Goal: Transaction & Acquisition: Obtain resource

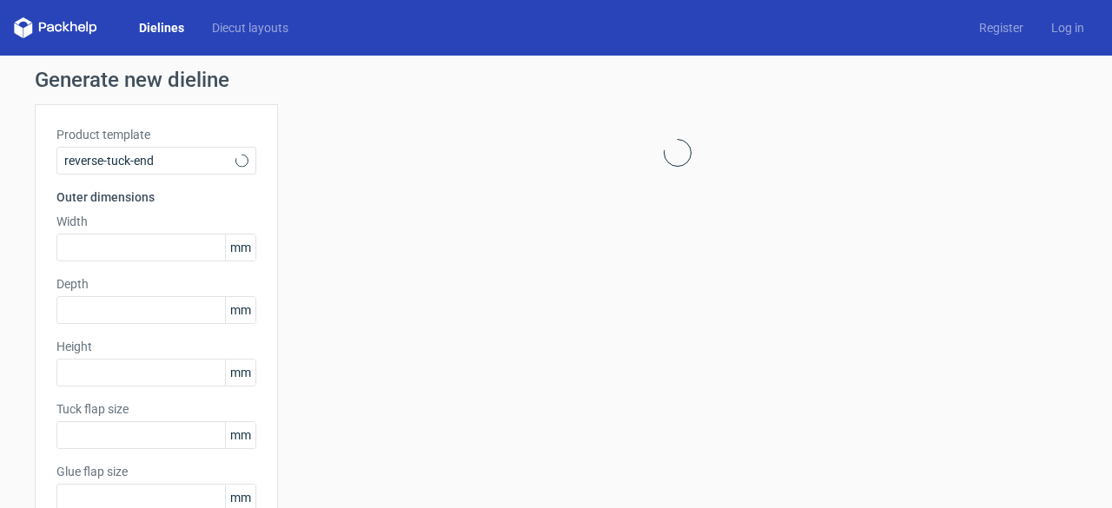
type input "15"
type input "10"
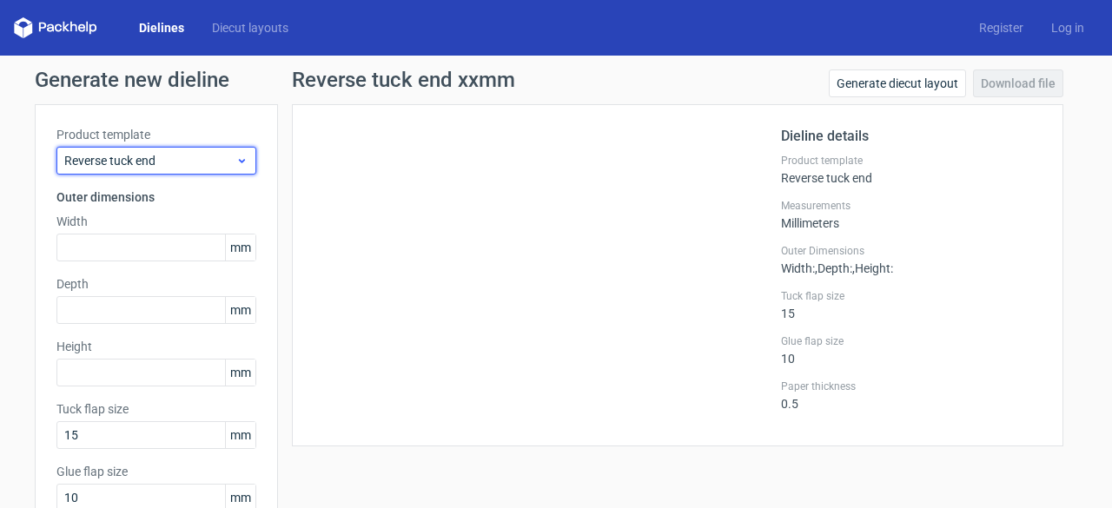
click at [220, 154] on span "Reverse tuck end" at bounding box center [149, 160] width 171 height 17
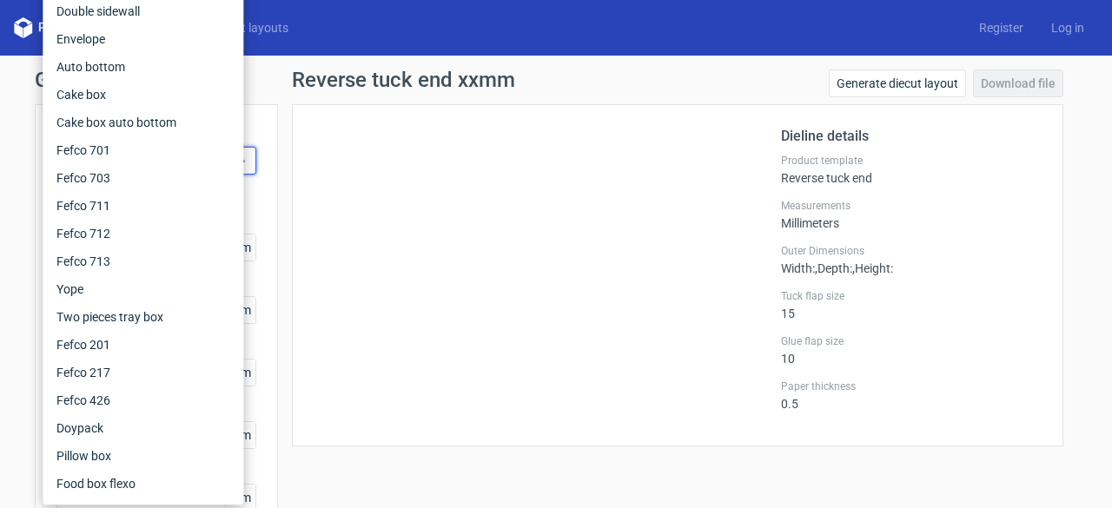
click at [373, 188] on div at bounding box center [546, 275] width 467 height 299
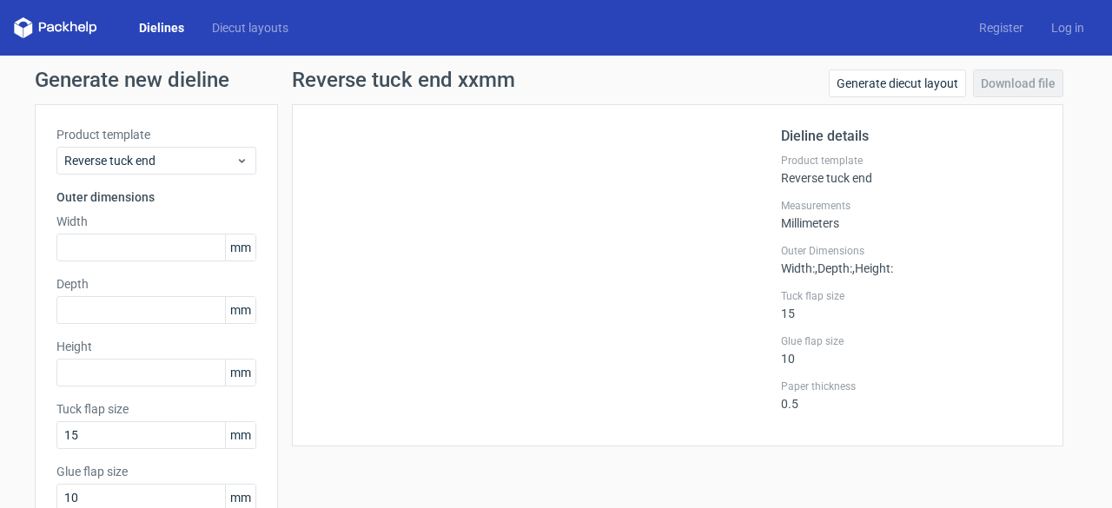
click at [180, 28] on link "Dielines" at bounding box center [161, 27] width 73 height 17
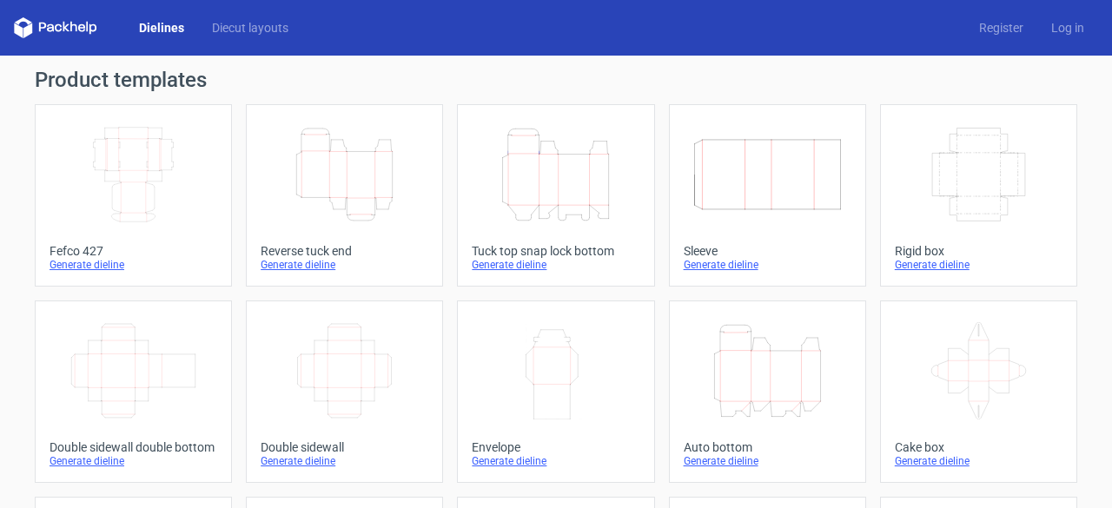
click at [335, 192] on icon "Height Depth Width" at bounding box center [344, 174] width 154 height 97
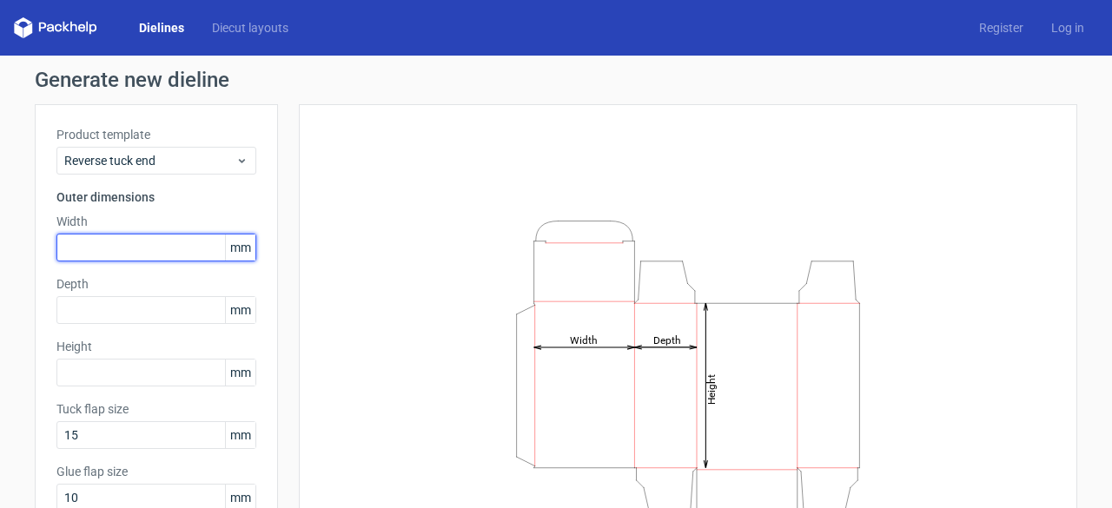
click at [130, 244] on input "text" at bounding box center [156, 248] width 200 height 28
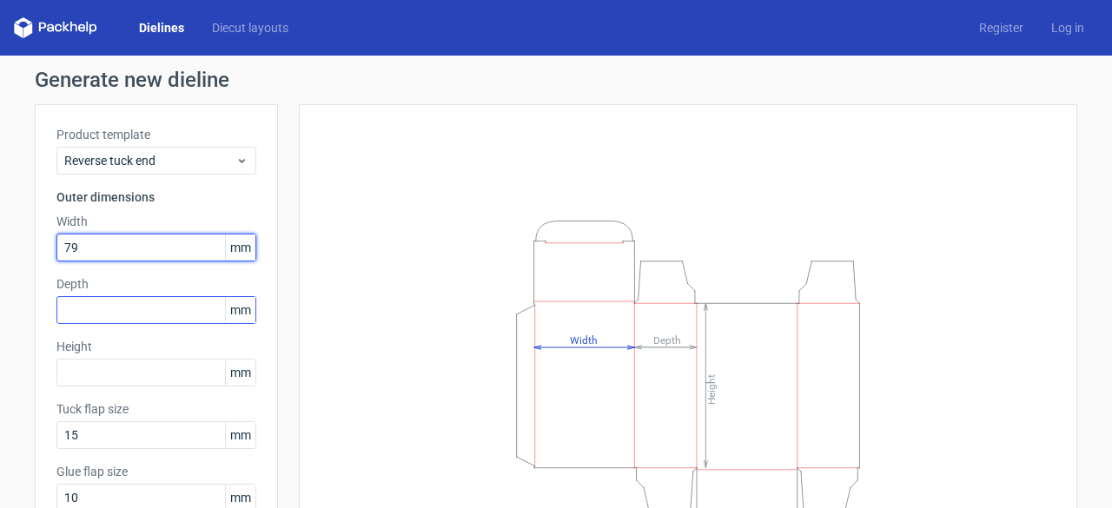
type input "79"
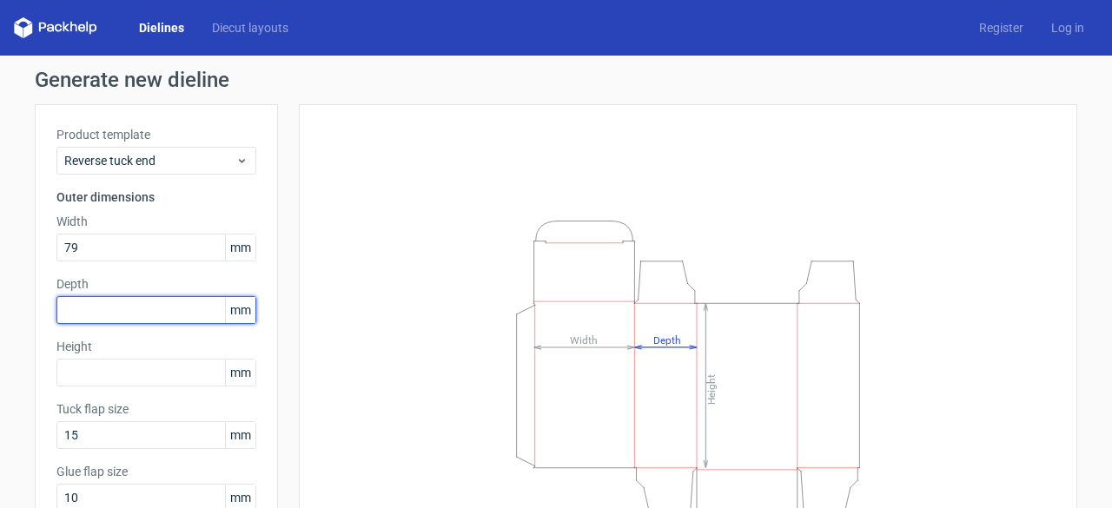
click at [127, 315] on input "text" at bounding box center [156, 310] width 200 height 28
type input "79"
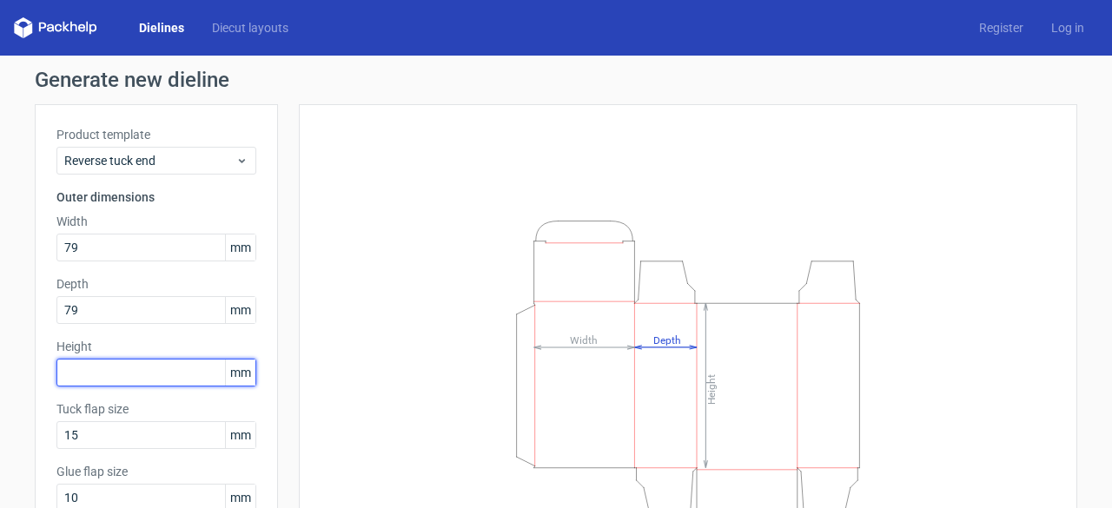
click at [122, 366] on input "text" at bounding box center [156, 373] width 200 height 28
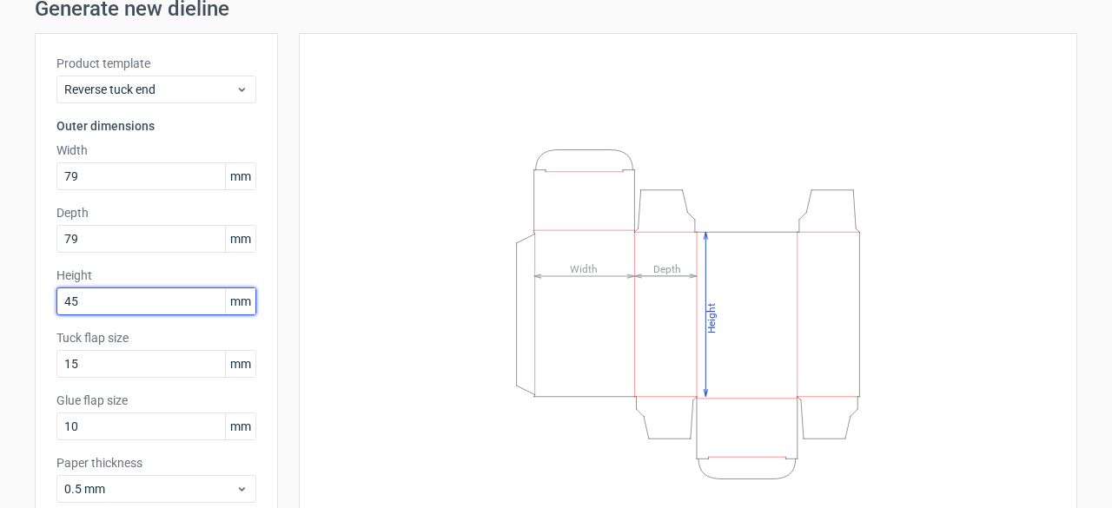
scroll to position [170, 0]
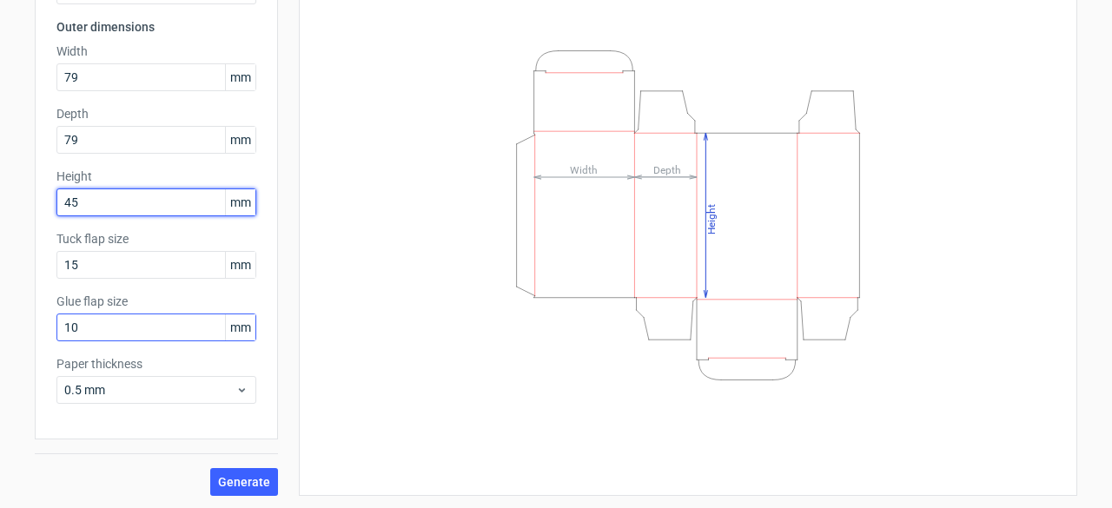
type input "45"
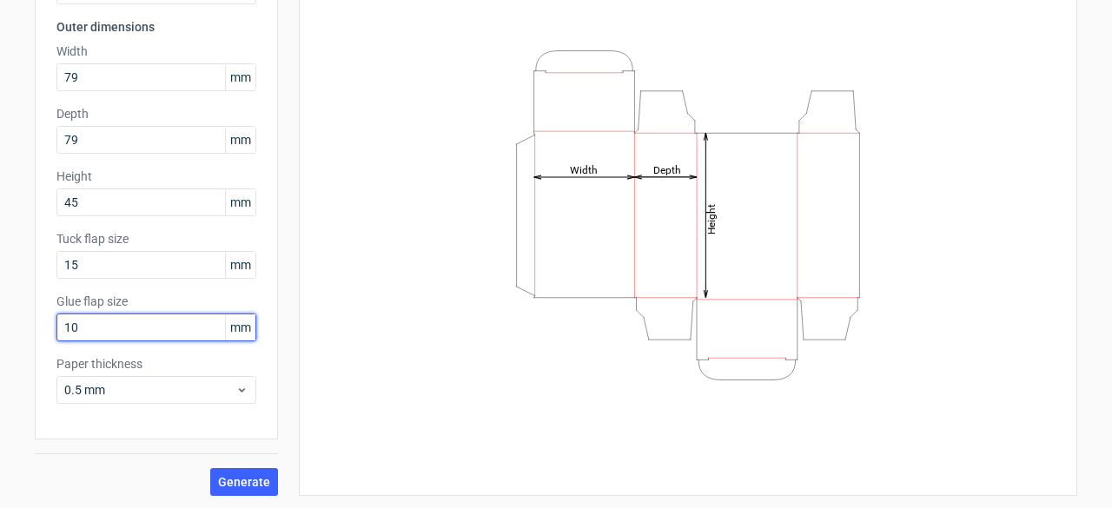
drag, startPoint x: 110, startPoint y: 325, endPoint x: 0, endPoint y: 333, distance: 110.6
click at [0, 333] on div "Generate new dieline Product template Reverse tuck end Outer dimensions Width 7…" at bounding box center [556, 197] width 1112 height 624
type input "15"
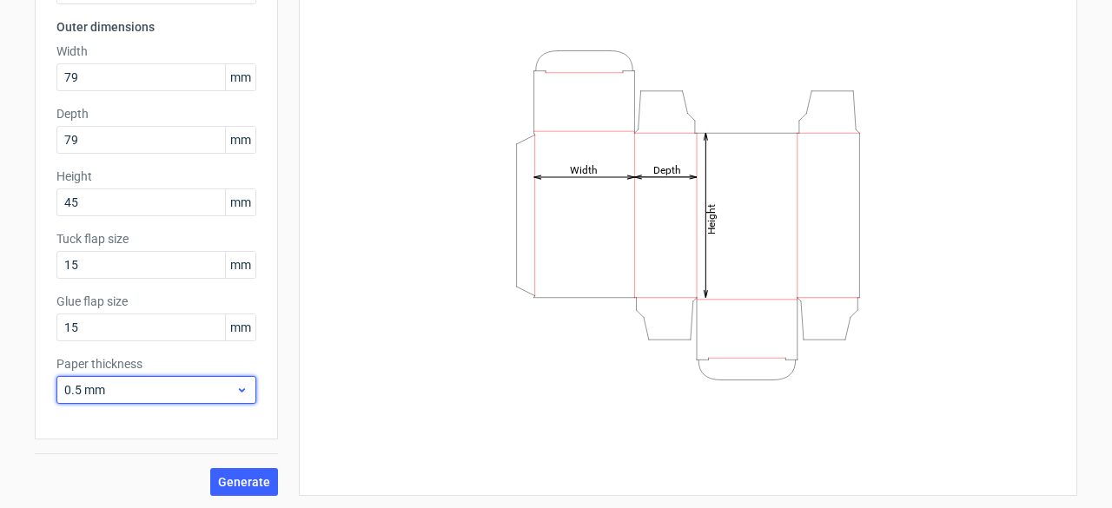
click at [127, 392] on span "0.5 mm" at bounding box center [149, 389] width 171 height 17
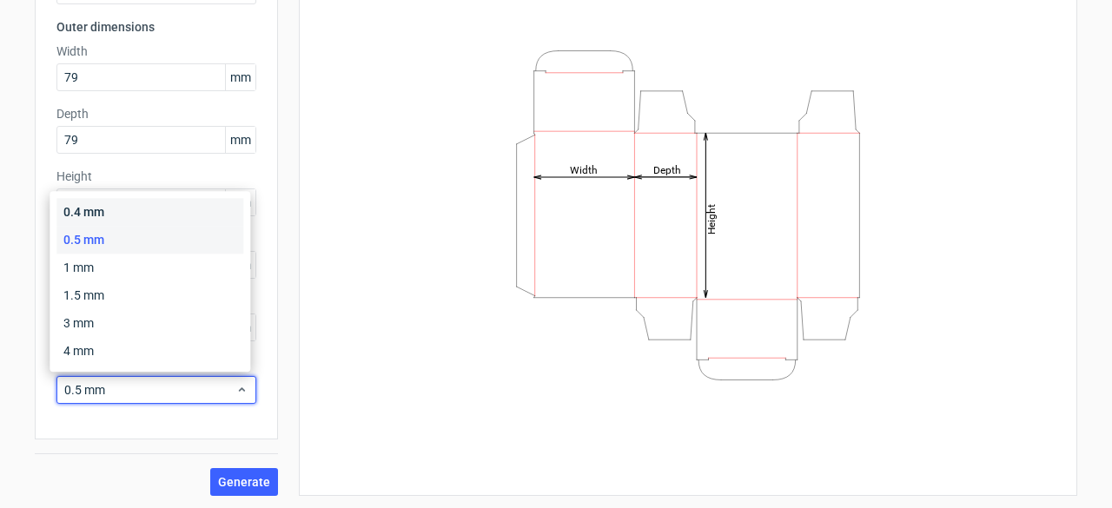
click at [118, 211] on div "0.4 mm" at bounding box center [149, 212] width 187 height 28
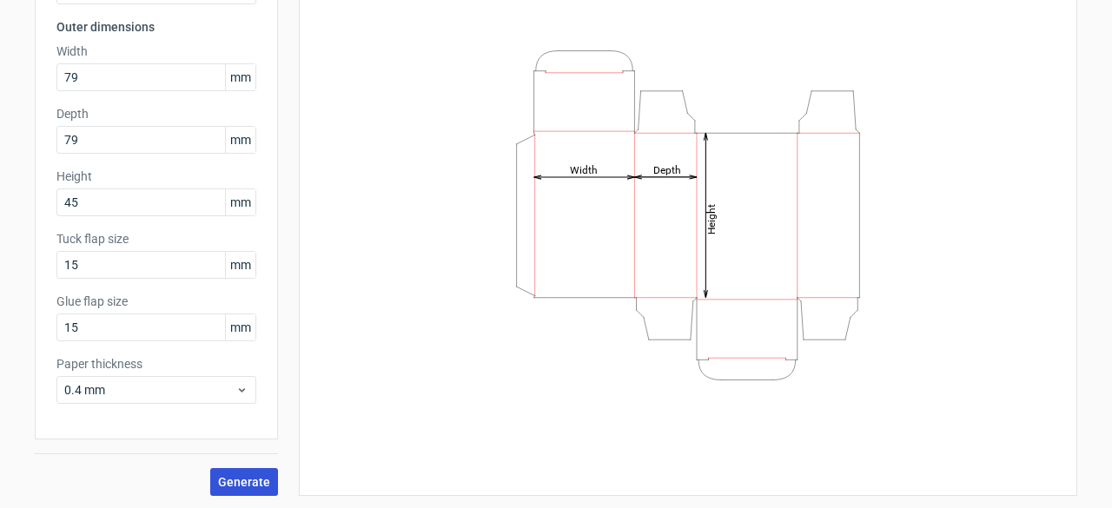
click at [233, 478] on span "Generate" at bounding box center [244, 482] width 52 height 12
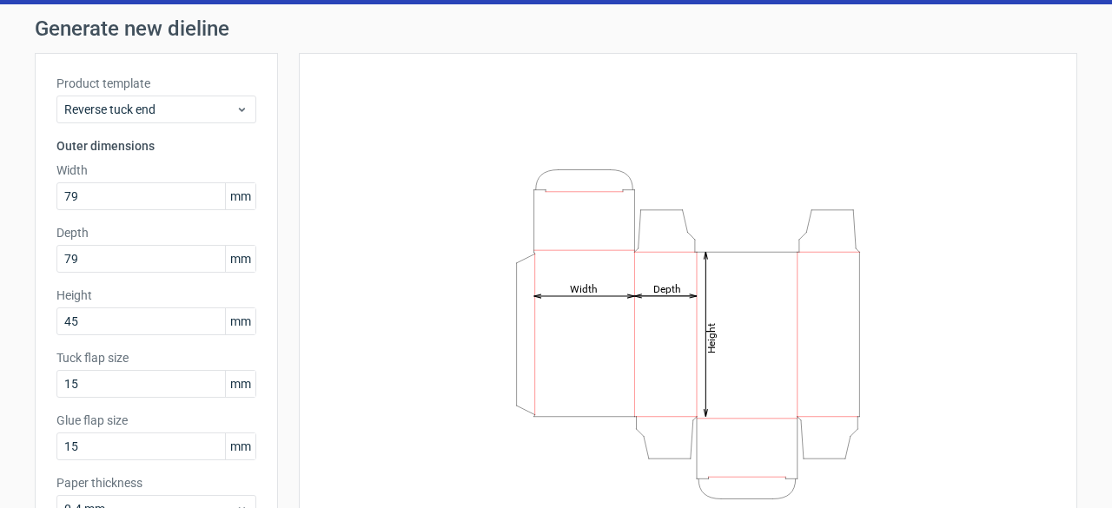
scroll to position [0, 0]
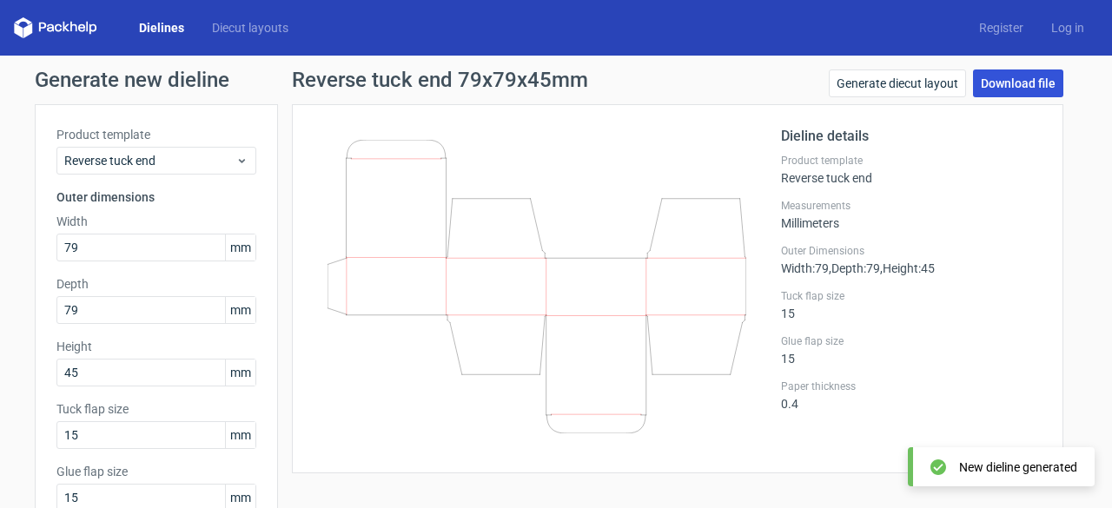
click at [994, 82] on link "Download file" at bounding box center [1018, 83] width 90 height 28
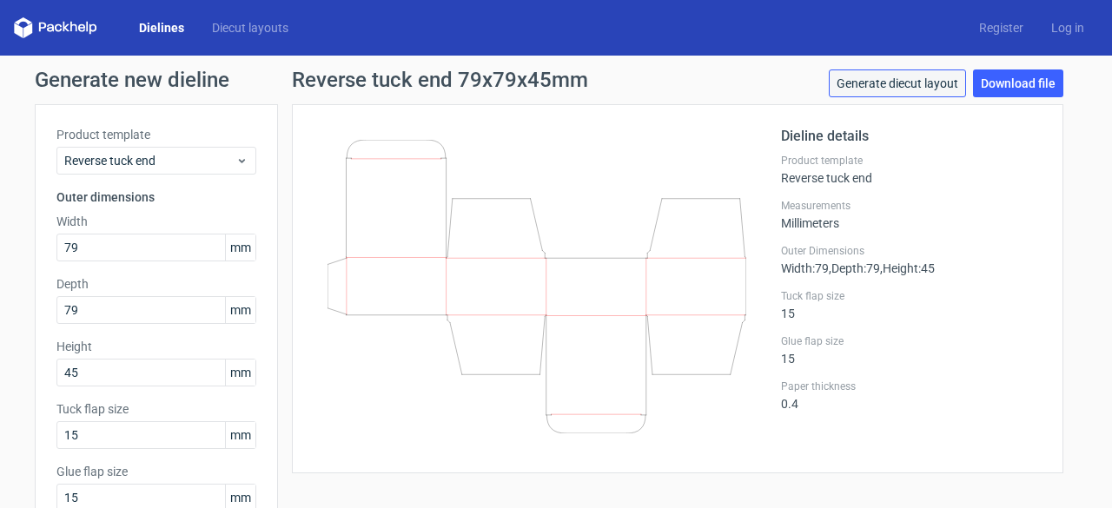
click at [905, 82] on link "Generate diecut layout" at bounding box center [896, 83] width 137 height 28
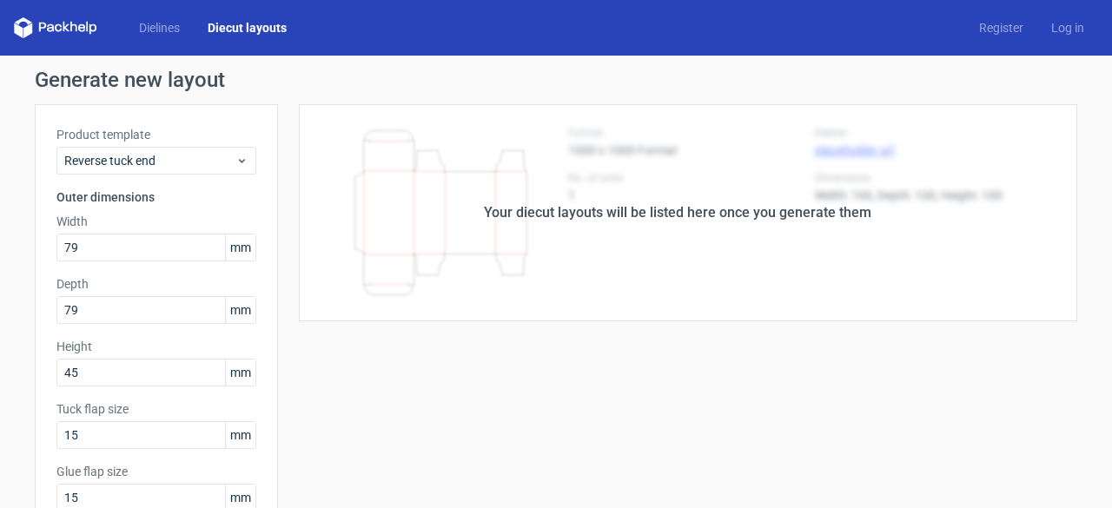
click at [1053, 78] on h1 "Generate new layout" at bounding box center [556, 79] width 1042 height 21
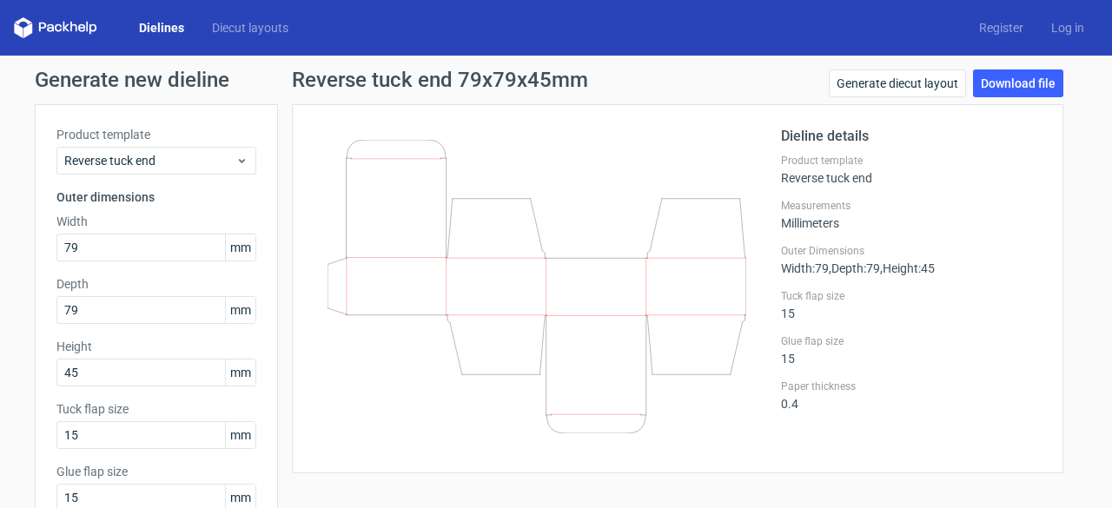
click at [969, 36] on div "Dielines Diecut layouts Register Log in" at bounding box center [556, 28] width 1112 height 56
click at [993, 27] on link "Register" at bounding box center [1001, 27] width 72 height 17
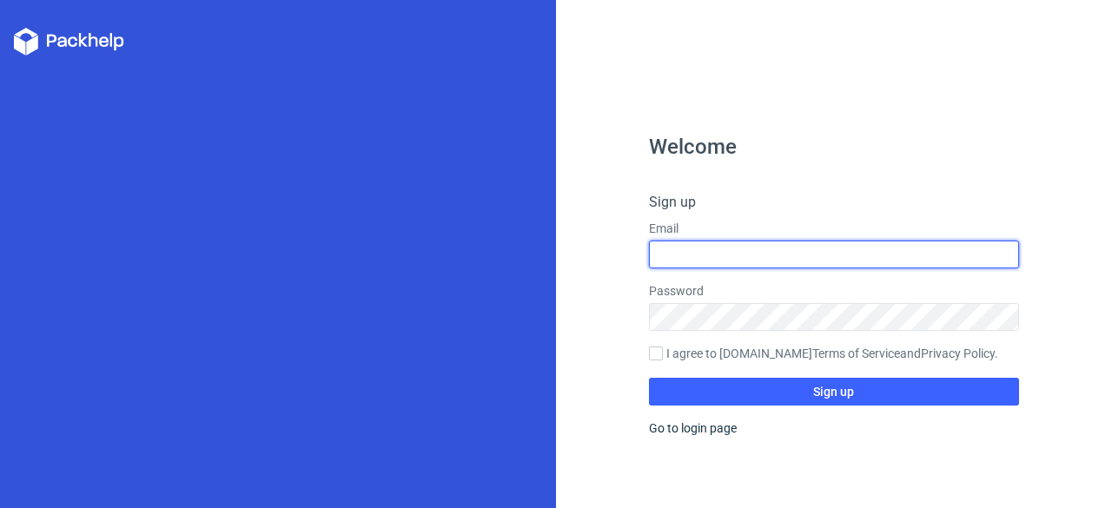
click at [732, 255] on input "text" at bounding box center [834, 255] width 371 height 28
type input "[EMAIL_ADDRESS][DOMAIN_NAME]"
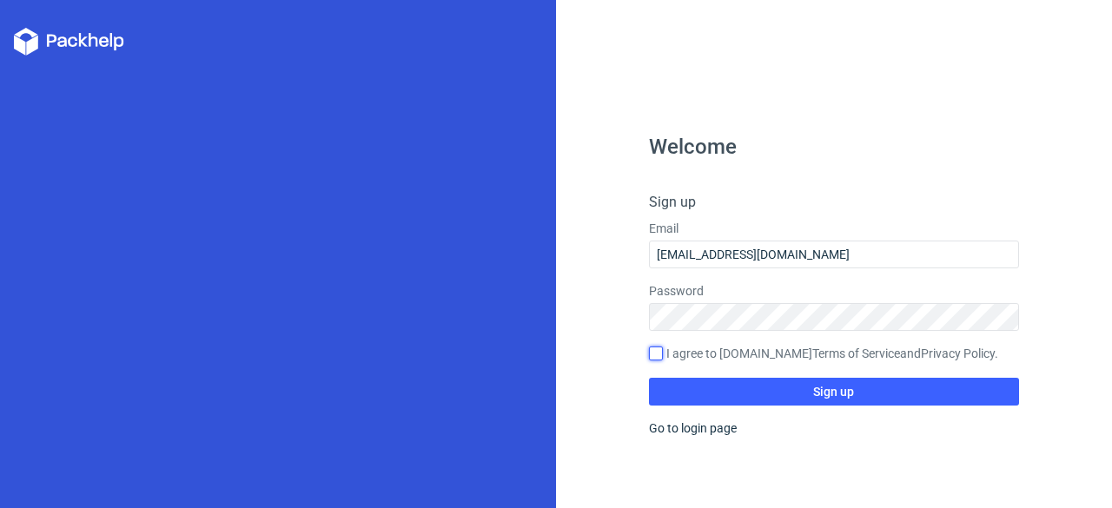
click at [656, 353] on input "I agree to [DOMAIN_NAME] Terms of Service and Privacy Policy ." at bounding box center [656, 353] width 14 height 14
checkbox input "true"
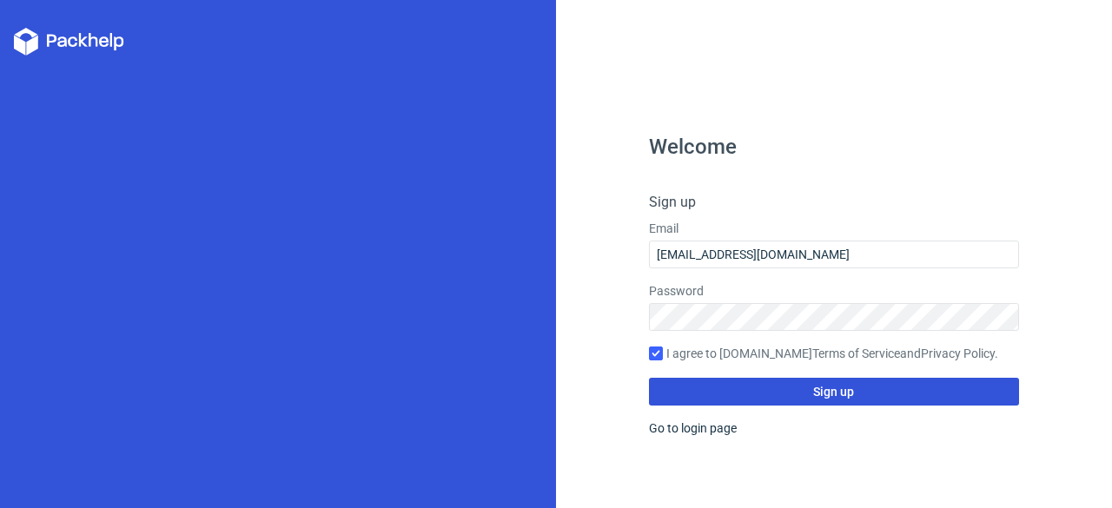
click at [763, 392] on button "Sign up" at bounding box center [834, 392] width 371 height 28
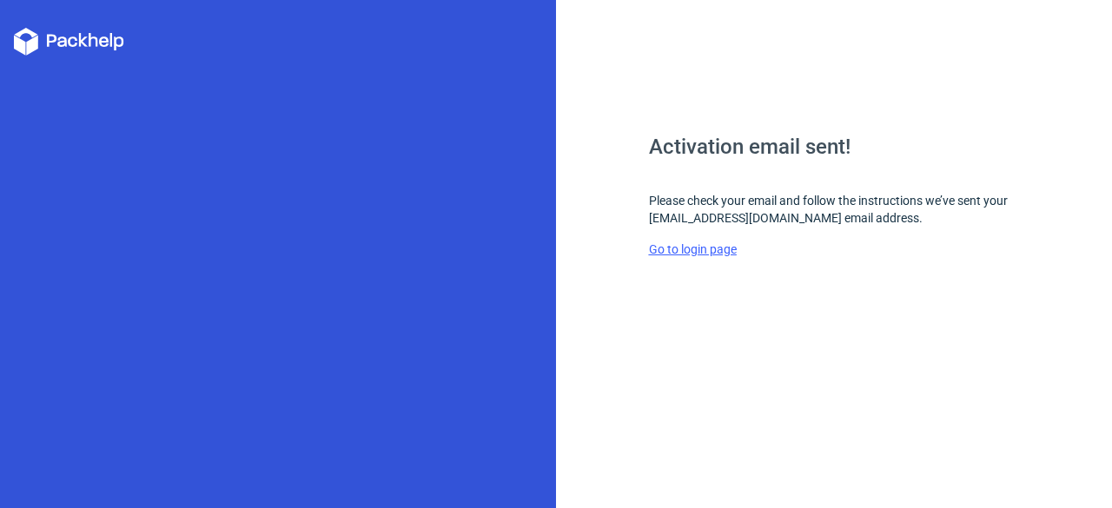
click at [698, 254] on link "Go to login page" at bounding box center [693, 249] width 88 height 14
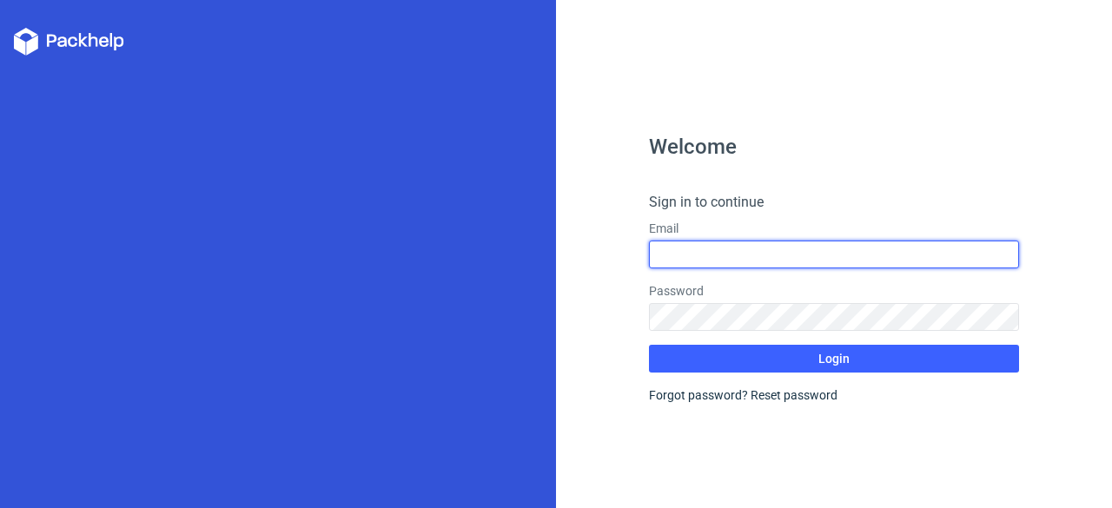
click at [724, 252] on input "text" at bounding box center [834, 255] width 371 height 28
type input "[EMAIL_ADDRESS][DOMAIN_NAME]"
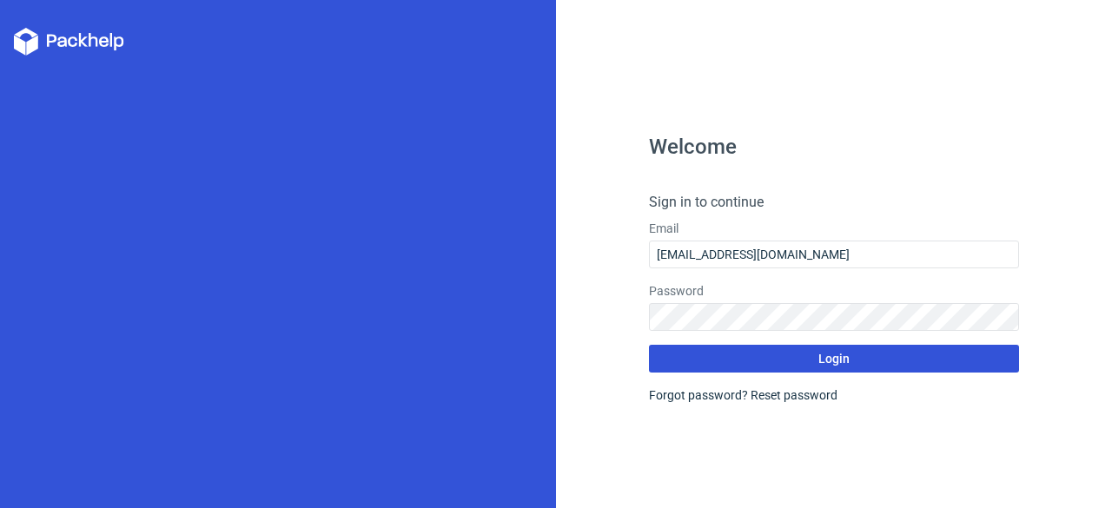
click at [768, 362] on button "Login" at bounding box center [834, 359] width 371 height 28
